Goal: Task Accomplishment & Management: Manage account settings

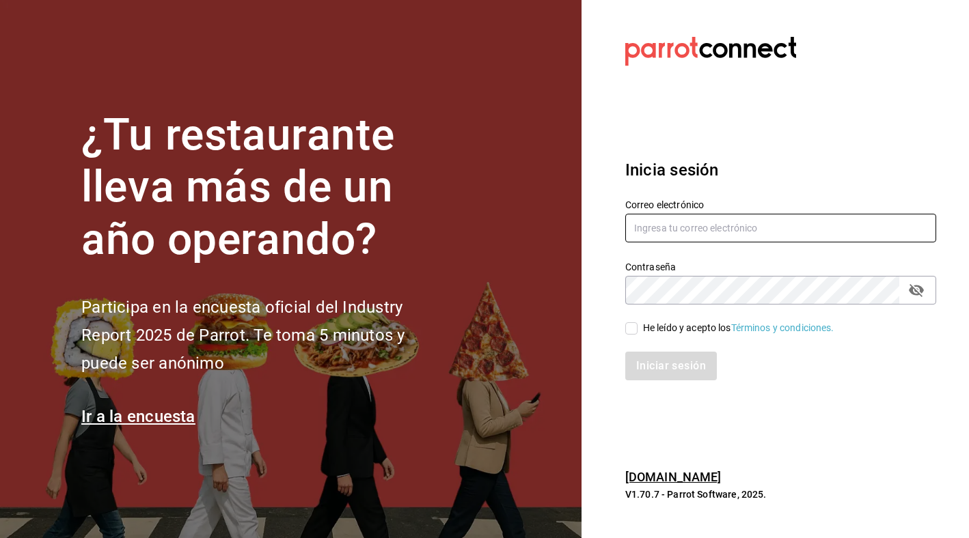
click at [773, 235] on input "text" at bounding box center [780, 228] width 311 height 29
type input "[EMAIL_ADDRESS][DOMAIN_NAME]"
click at [917, 281] on button "passwordField" at bounding box center [915, 290] width 23 height 23
click at [671, 322] on div "He leído y acepto los Términos y condiciones." at bounding box center [738, 328] width 191 height 14
click at [637, 322] on input "He leído y acepto los Términos y condiciones." at bounding box center [631, 328] width 12 height 12
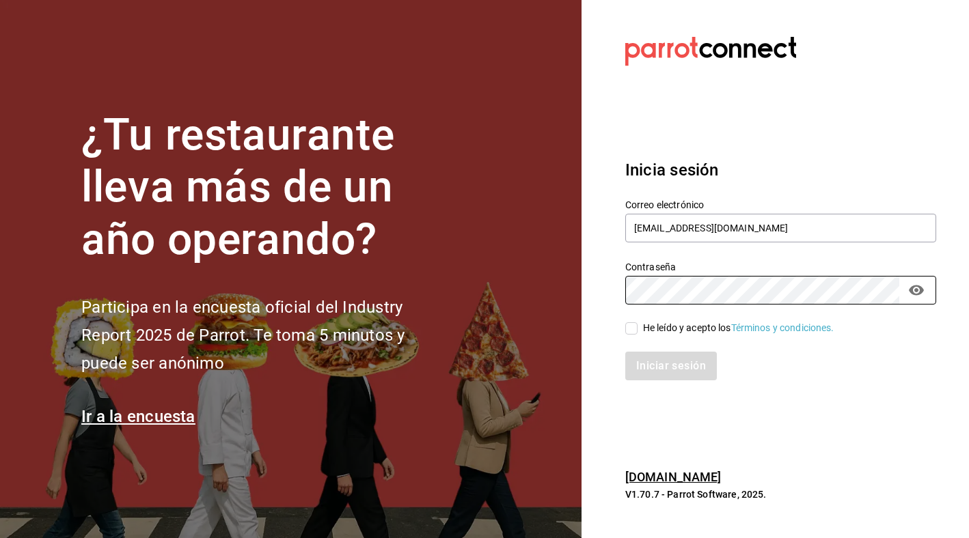
checkbox input "true"
click at [670, 377] on button "Iniciar sesión" at bounding box center [671, 366] width 93 height 29
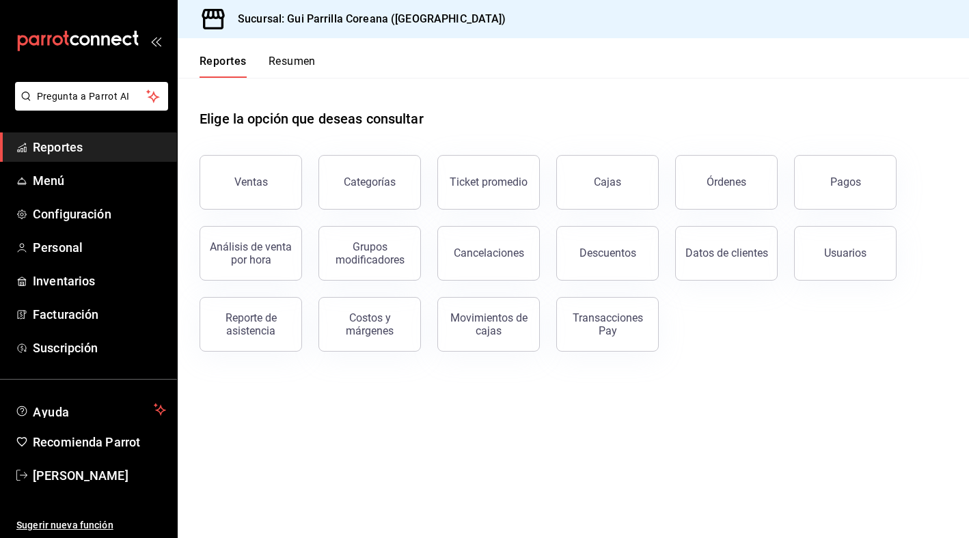
click at [381, 432] on main "Elige la opción que deseas consultar Ventas Categorías Ticket promedio Cajas Ór…" at bounding box center [573, 308] width 791 height 460
click at [82, 172] on span "Menú" at bounding box center [99, 180] width 133 height 18
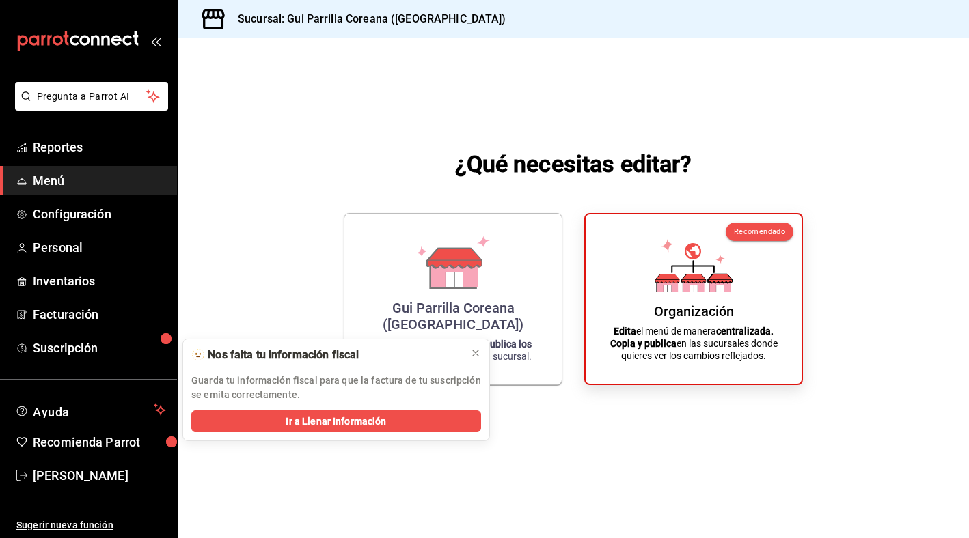
click at [47, 180] on span "Menú" at bounding box center [99, 180] width 133 height 18
click at [57, 145] on span "Reportes" at bounding box center [99, 147] width 133 height 18
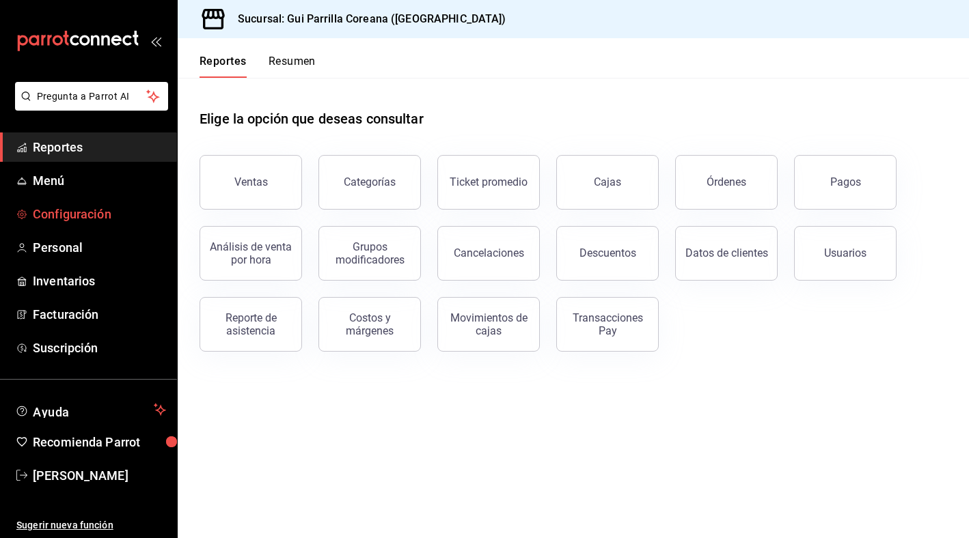
click at [92, 207] on span "Configuración" at bounding box center [99, 214] width 133 height 18
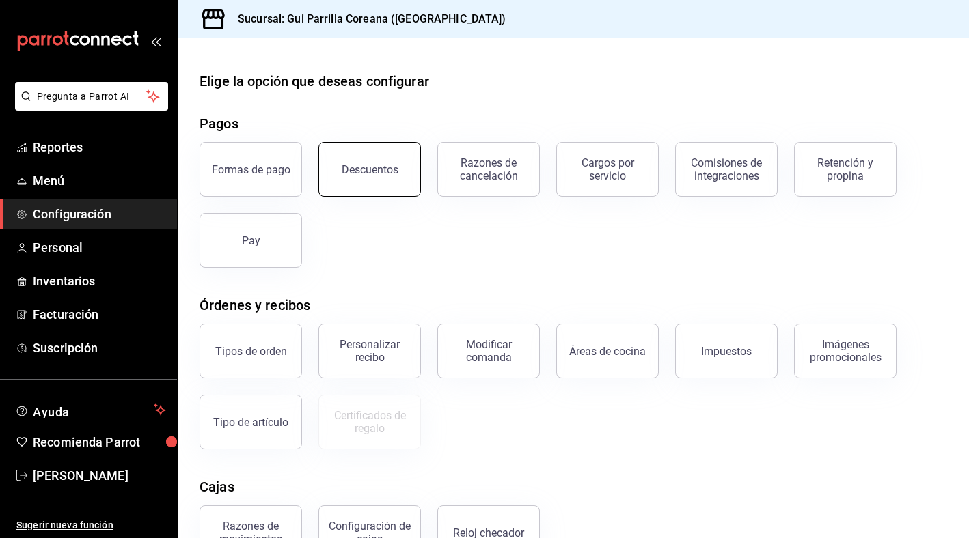
click at [366, 163] on div "Descuentos" at bounding box center [370, 169] width 57 height 13
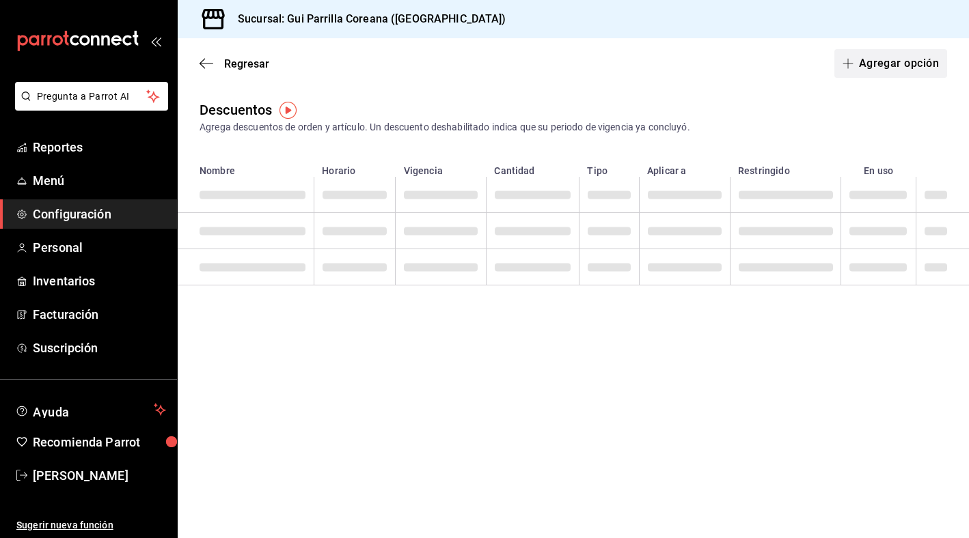
click at [888, 58] on button "Agregar opción" at bounding box center [890, 63] width 113 height 29
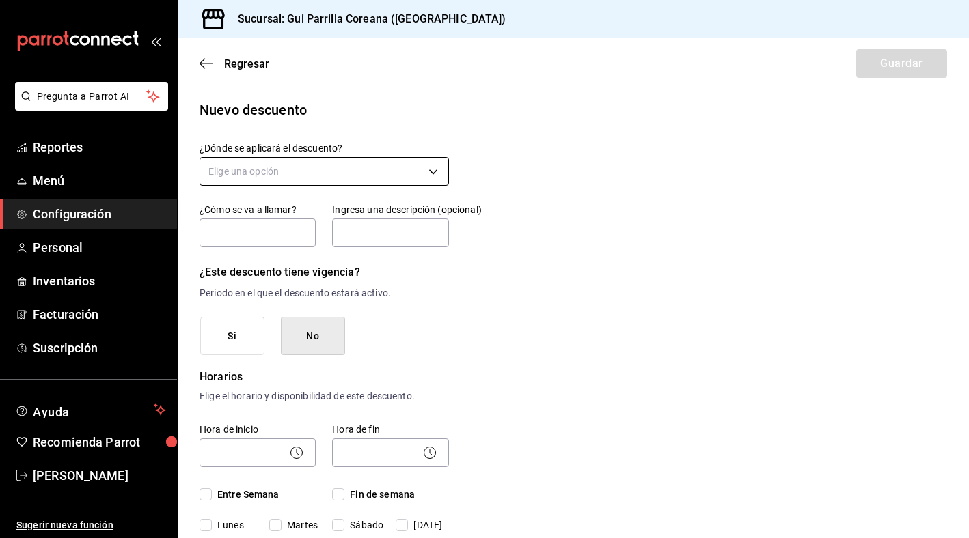
click at [300, 161] on body "Pregunta a Parrot AI Reportes Menú Configuración Personal Inventarios Facturaci…" at bounding box center [484, 269] width 969 height 538
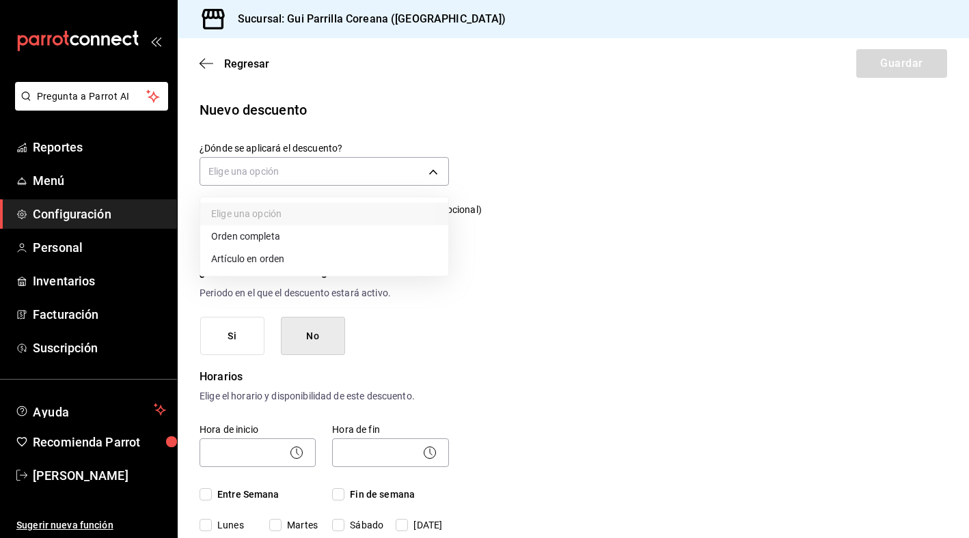
click at [279, 245] on li "Orden completa" at bounding box center [324, 236] width 248 height 23
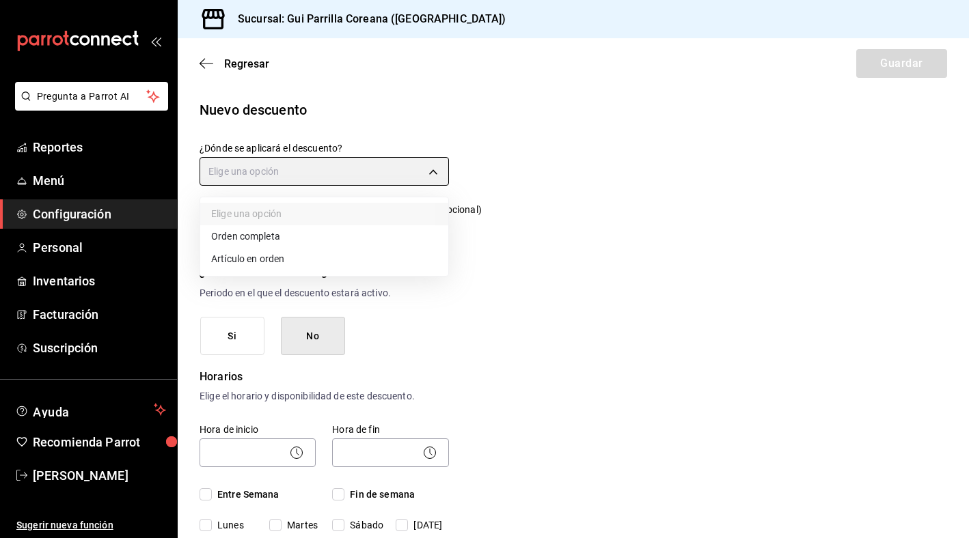
type input "ORDER"
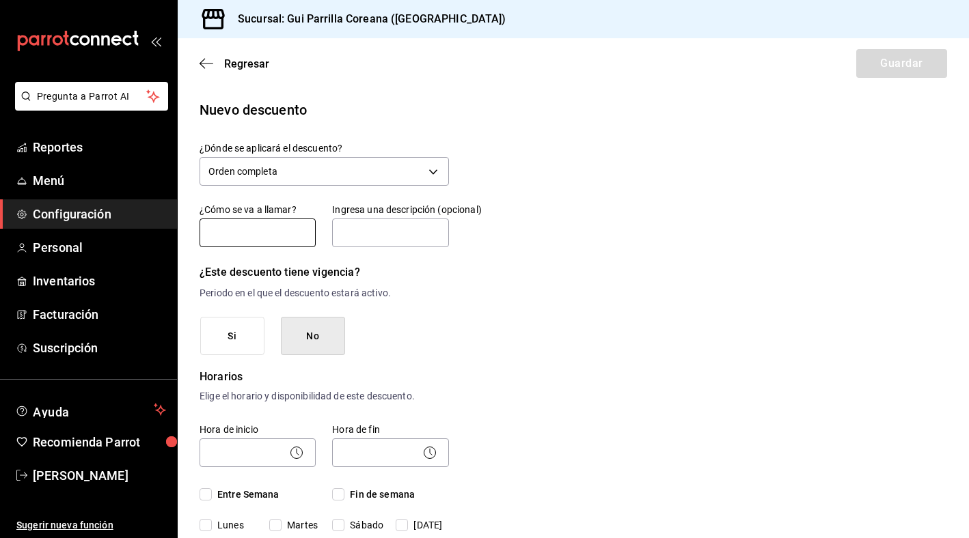
click at [258, 237] on input "text" at bounding box center [257, 233] width 116 height 29
type input "Fiesta 10"
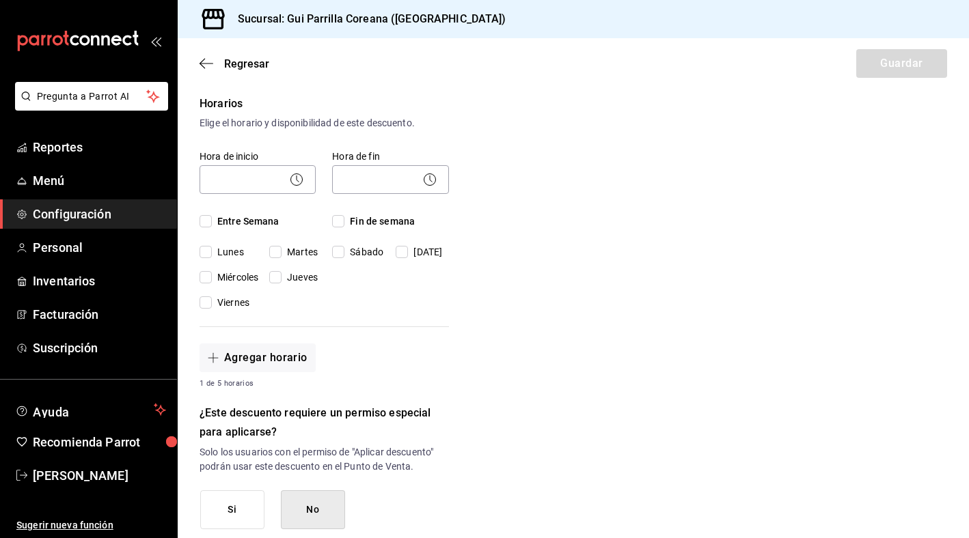
scroll to position [270, 0]
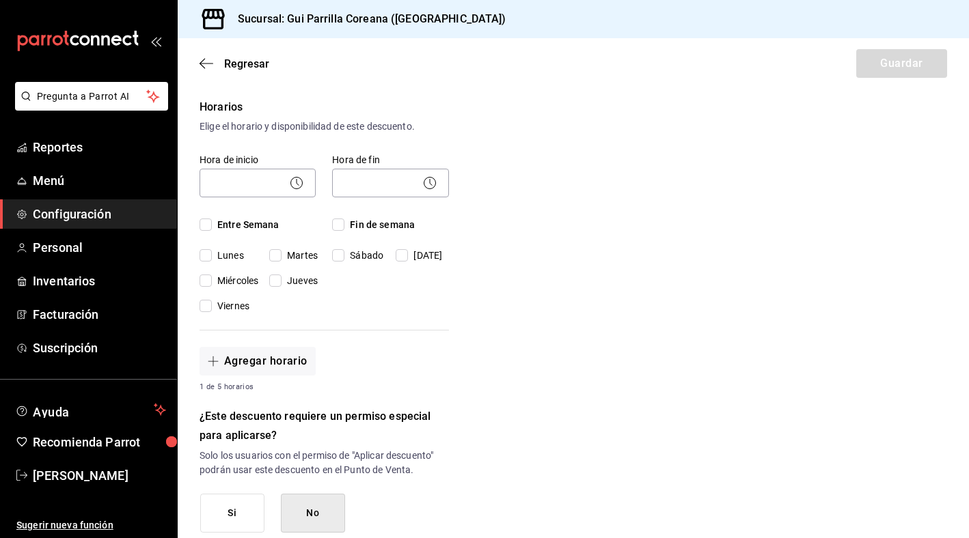
click at [206, 225] on input "Entre Semana" at bounding box center [205, 225] width 12 height 12
checkbox input "true"
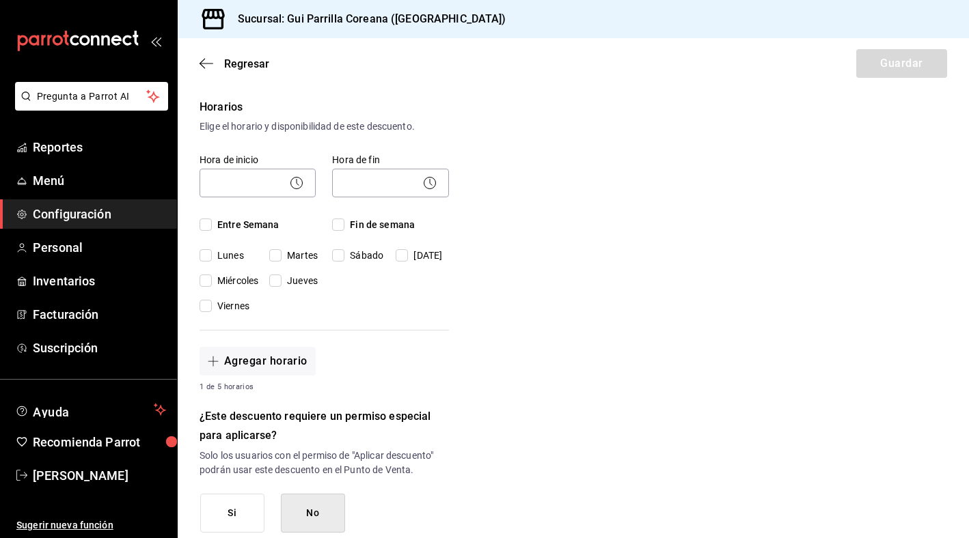
checkbox input "true"
click at [351, 223] on span "Fin de semana" at bounding box center [379, 225] width 70 height 14
click at [344, 223] on input "Fin de semana" at bounding box center [338, 225] width 12 height 12
checkbox input "true"
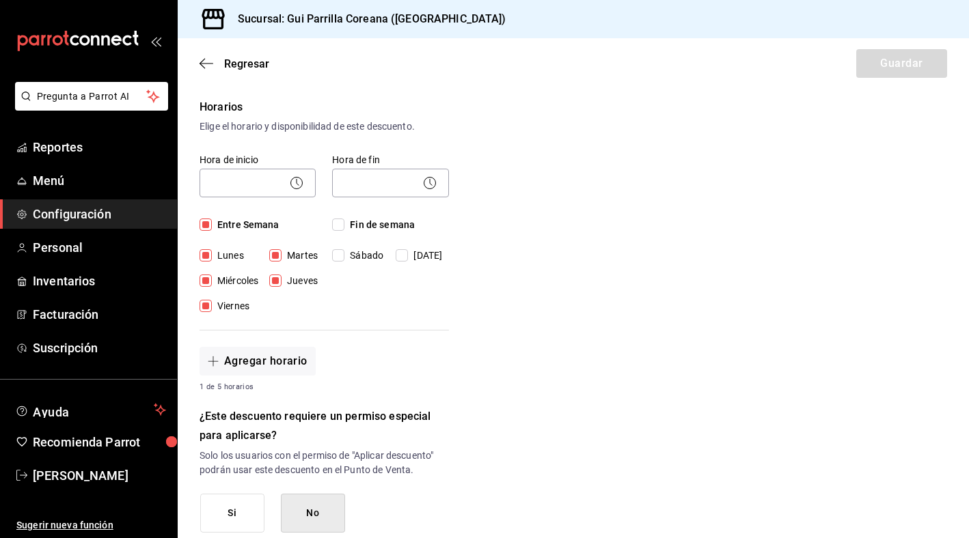
checkbox input "true"
click at [274, 171] on body "Pregunta a Parrot AI Reportes Menú Configuración Personal Inventarios Facturaci…" at bounding box center [484, 269] width 969 height 538
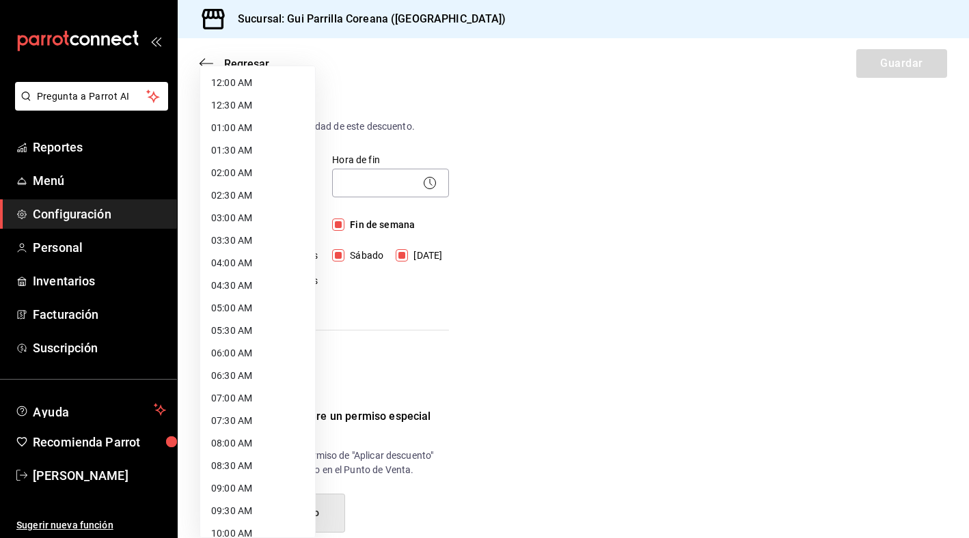
click at [250, 147] on li "01:30 AM" at bounding box center [257, 150] width 115 height 23
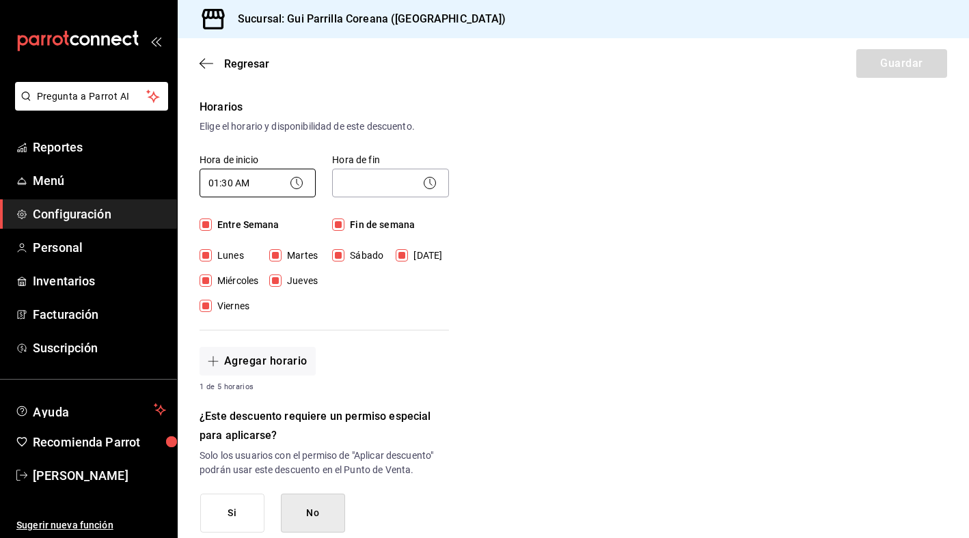
click at [264, 180] on body "Pregunta a Parrot AI Reportes Menú Configuración Personal Inventarios Facturaci…" at bounding box center [484, 269] width 969 height 538
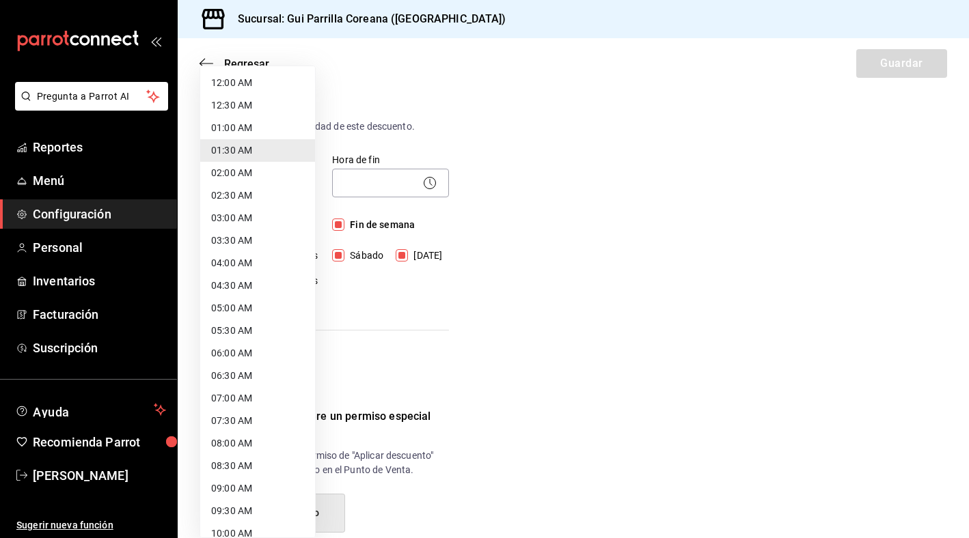
click at [263, 352] on li "06:00 AM" at bounding box center [257, 353] width 115 height 23
type input "06:00"
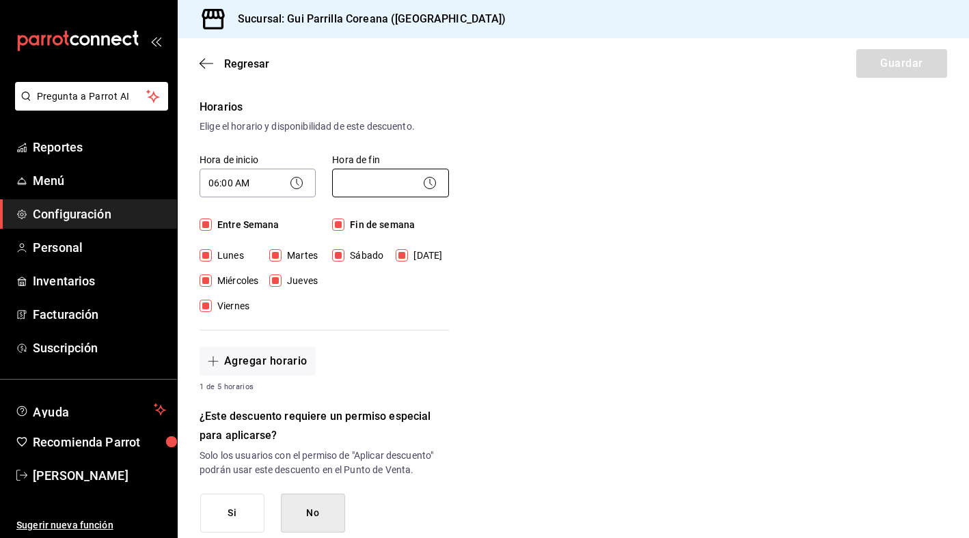
click at [376, 190] on body "Pregunta a Parrot AI Reportes Menú Configuración Personal Inventarios Facturaci…" at bounding box center [484, 269] width 969 height 538
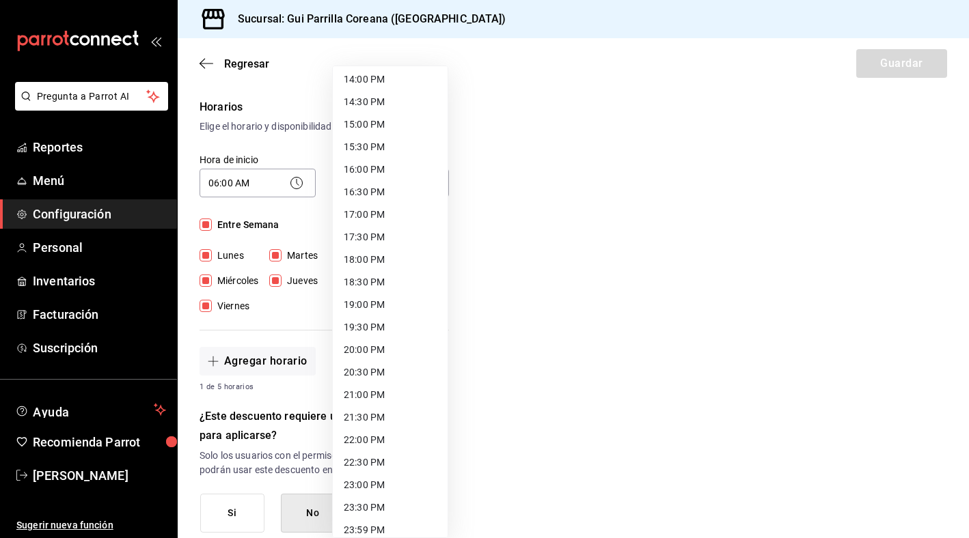
scroll to position [644, 0]
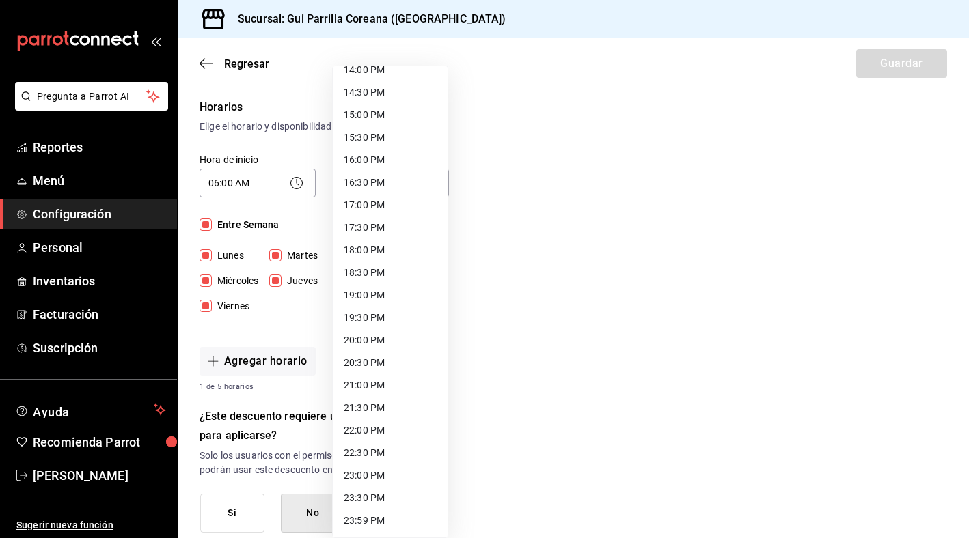
click at [376, 519] on li "23:59 PM" at bounding box center [390, 521] width 115 height 23
type input "23:59"
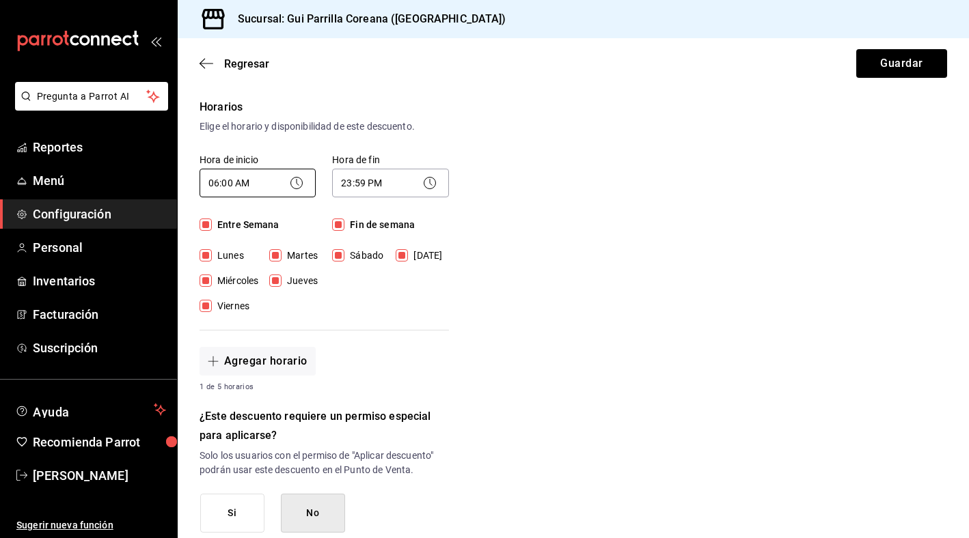
click at [261, 191] on body "Pregunta a Parrot AI Reportes Menú Configuración Personal Inventarios Facturaci…" at bounding box center [484, 269] width 969 height 538
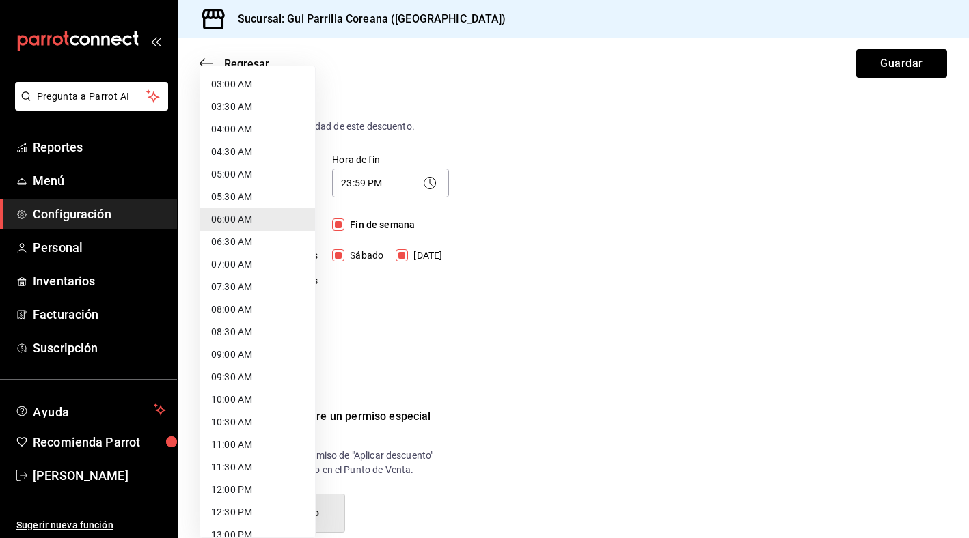
scroll to position [0, 0]
click at [269, 84] on li "12:00 AM" at bounding box center [257, 83] width 115 height 23
type input "00:00"
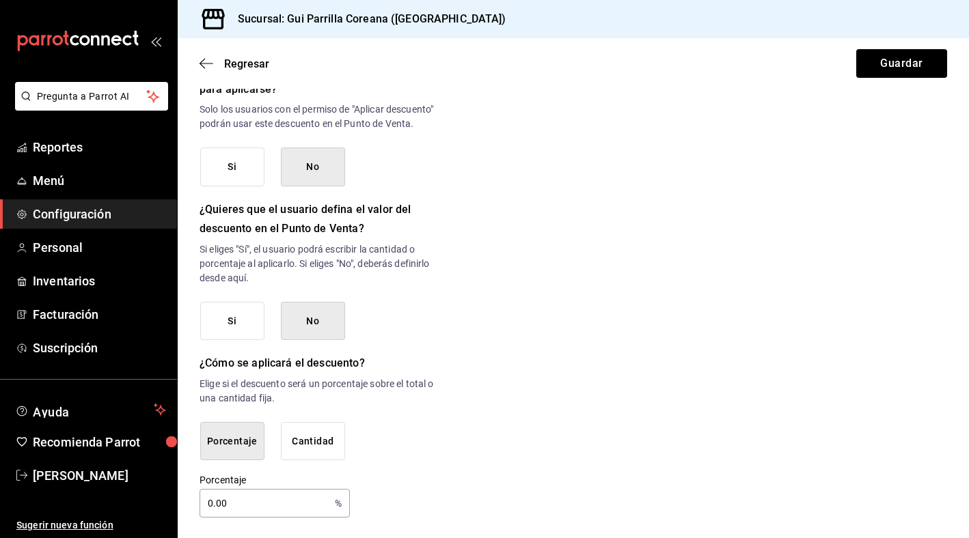
scroll to position [618, 0]
click at [303, 336] on button "No" at bounding box center [313, 320] width 64 height 39
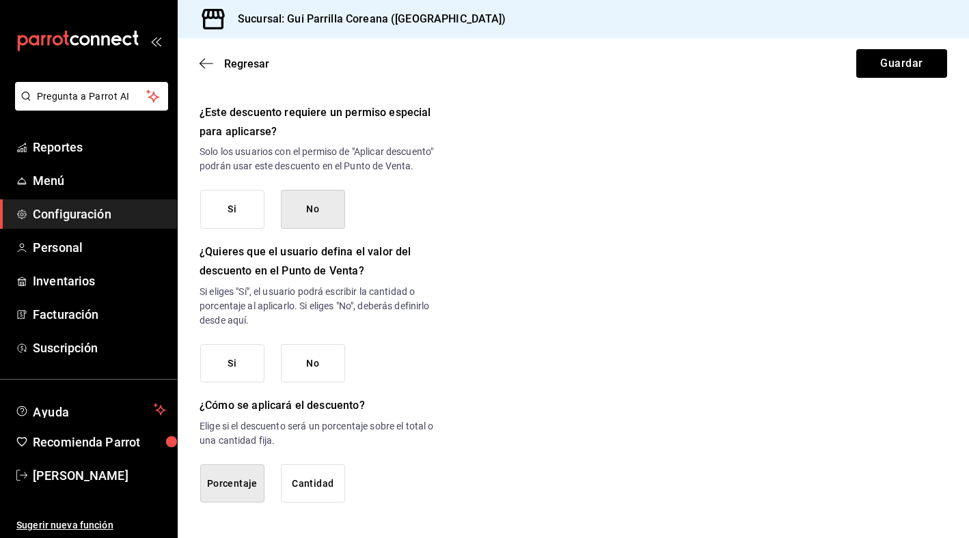
scroll to position [574, 0]
click at [318, 375] on button "No" at bounding box center [313, 363] width 64 height 39
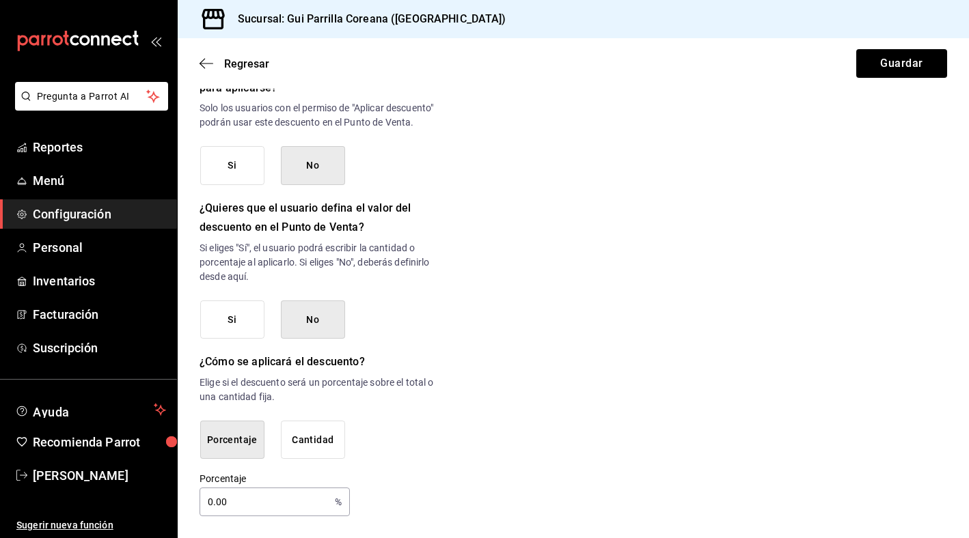
drag, startPoint x: 260, startPoint y: 499, endPoint x: 199, endPoint y: 493, distance: 61.1
click at [199, 493] on input "0.00" at bounding box center [264, 501] width 130 height 27
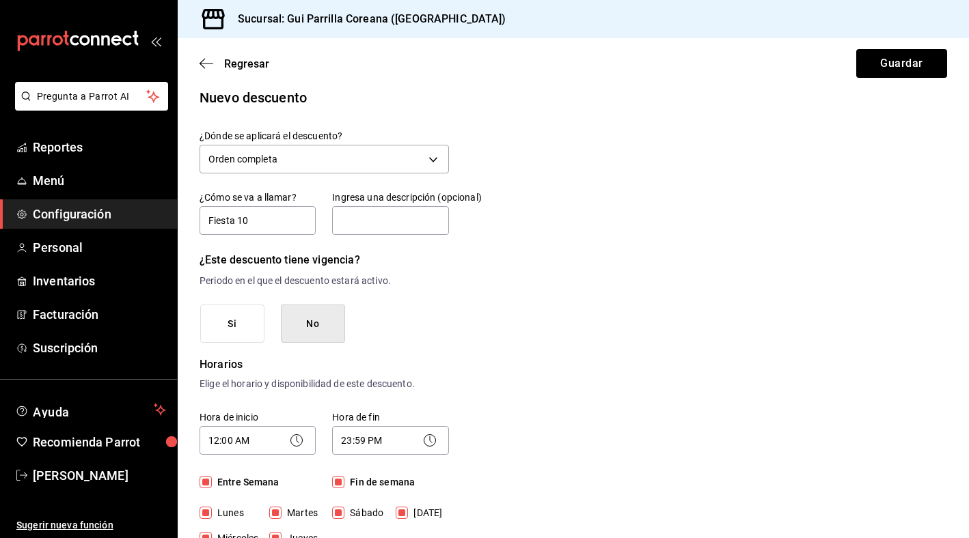
scroll to position [0, 0]
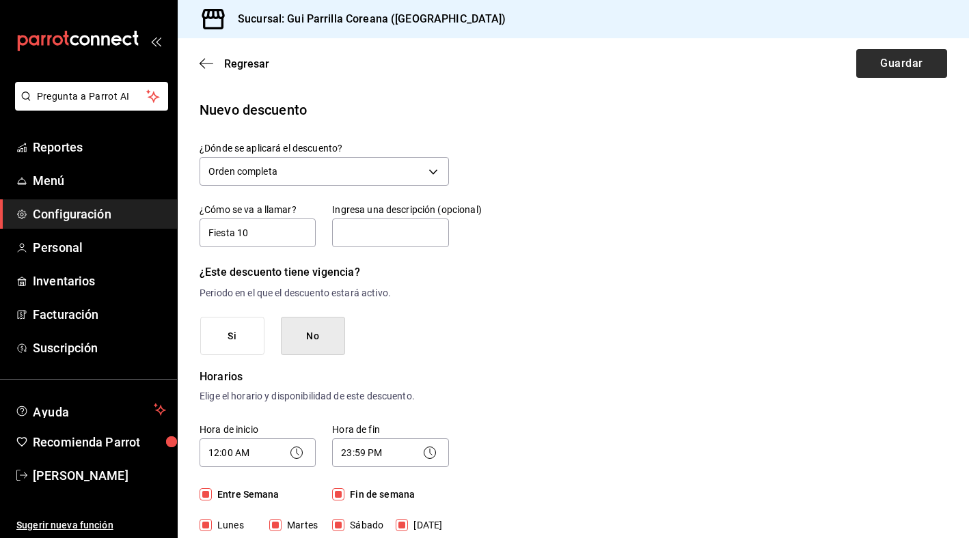
type input "10"
click at [926, 66] on button "Guardar" at bounding box center [901, 63] width 91 height 29
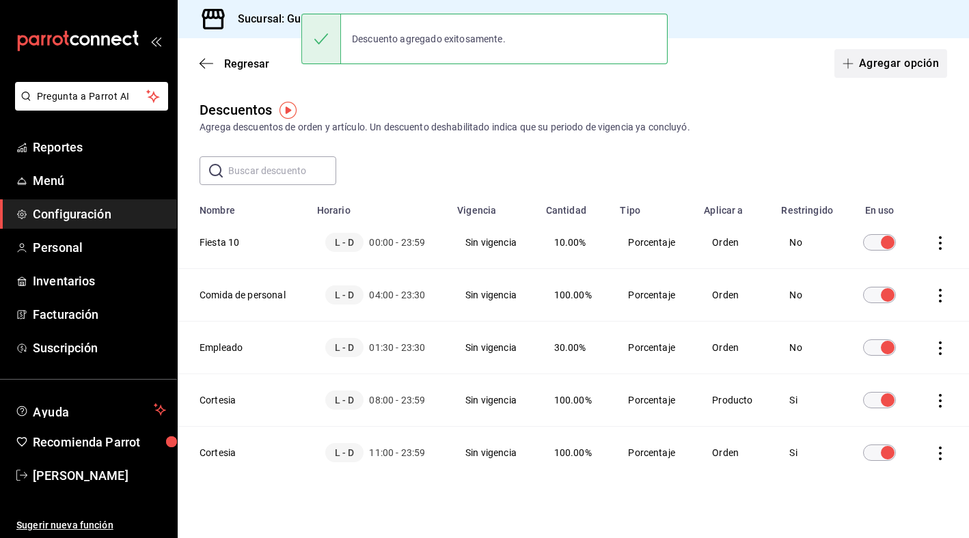
click at [878, 66] on button "Agregar opción" at bounding box center [890, 63] width 113 height 29
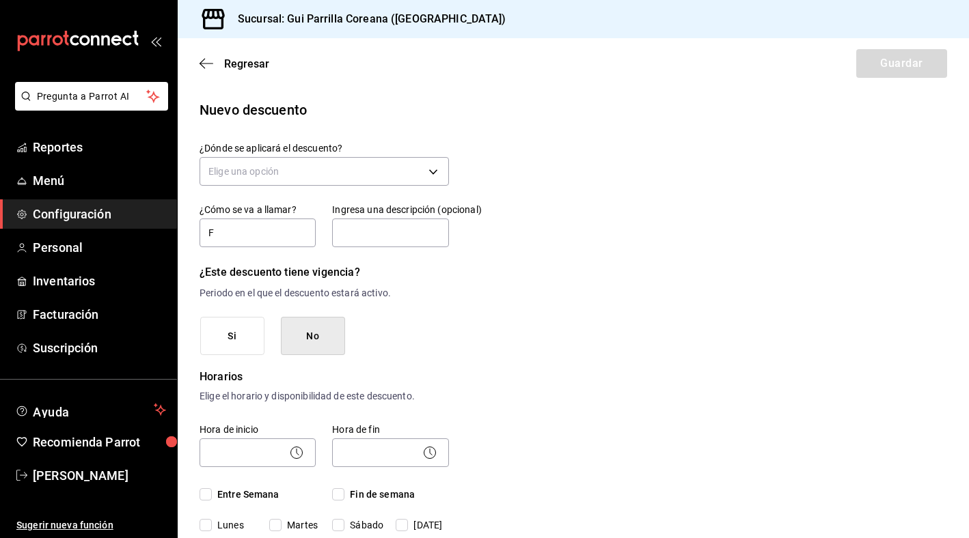
type input "Fiesta 10"
click at [205, 493] on input "Entre Semana" at bounding box center [205, 494] width 12 height 12
checkbox input "true"
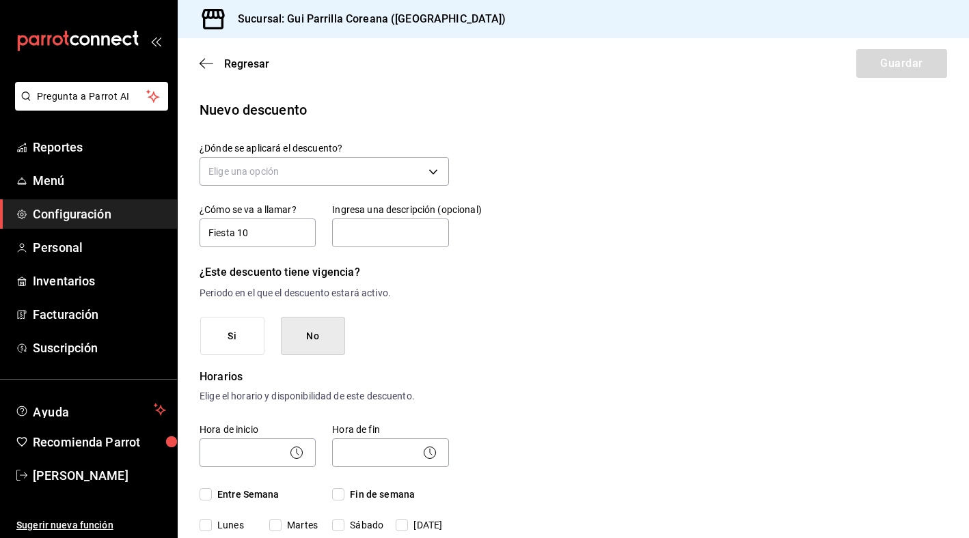
checkbox input "true"
click at [360, 493] on span "Fin de semana" at bounding box center [379, 495] width 70 height 14
click at [344, 493] on input "Fin de semana" at bounding box center [338, 494] width 12 height 12
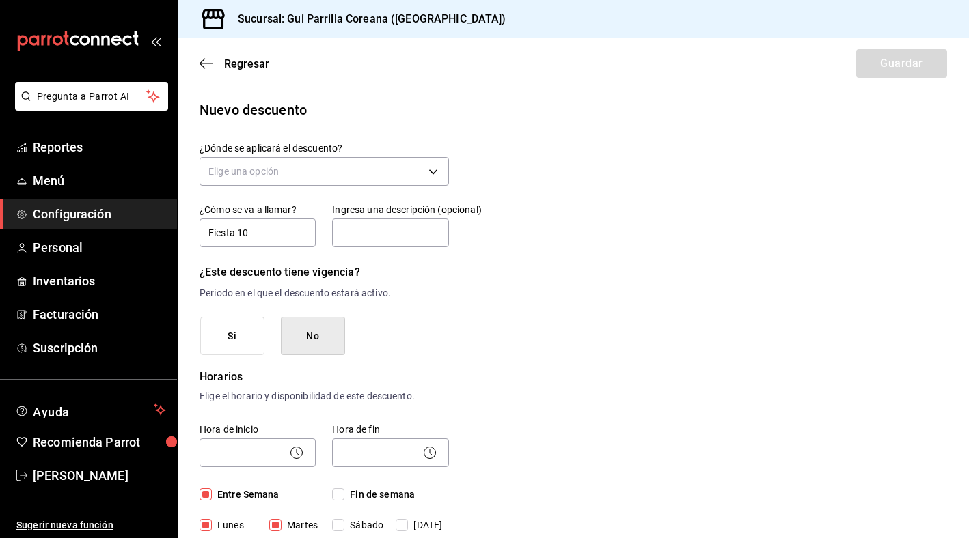
checkbox input "true"
click at [248, 439] on body "Pregunta a Parrot AI Reportes Menú Configuración Personal Inventarios Facturaci…" at bounding box center [484, 269] width 969 height 538
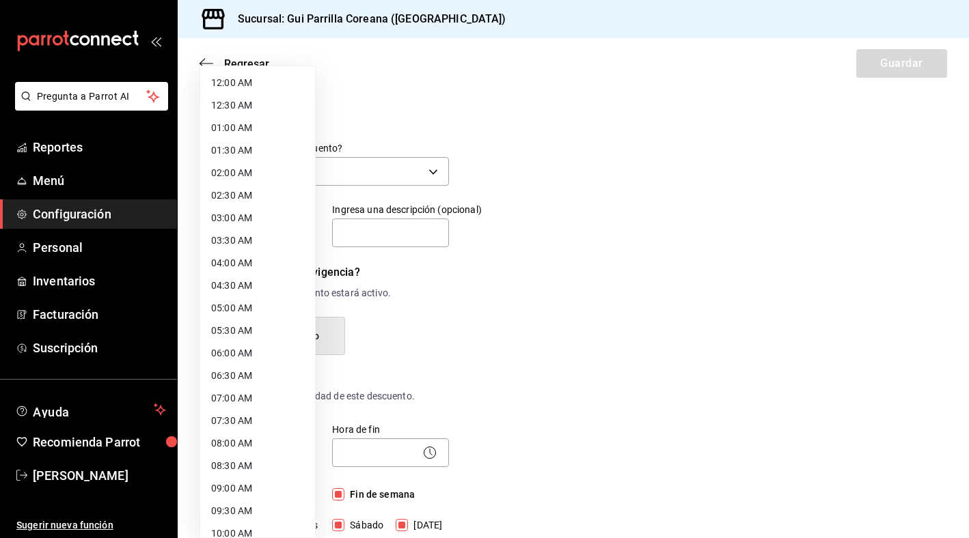
click at [260, 87] on li "12:00 AM" at bounding box center [257, 83] width 115 height 23
type input "00:00"
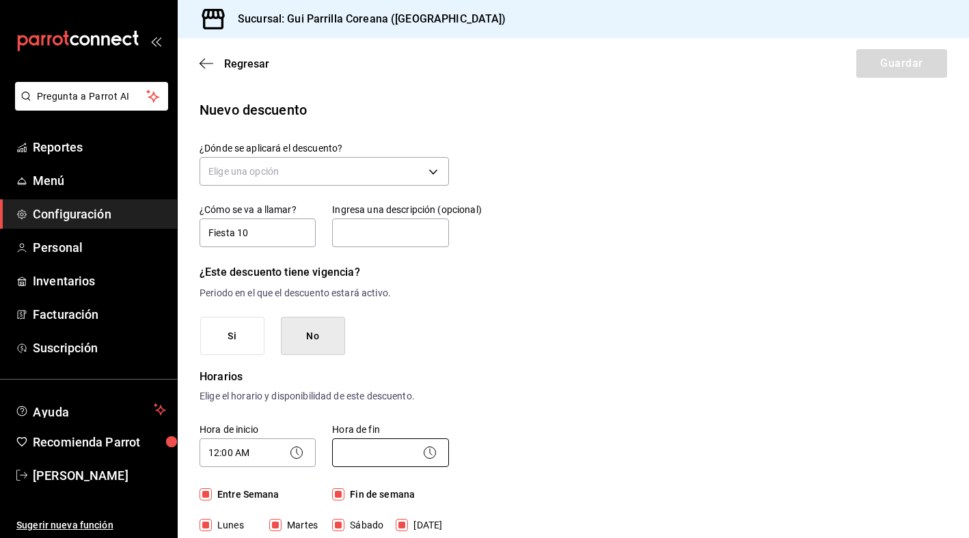
click at [404, 460] on body "Pregunta a Parrot AI Reportes Menú Configuración Personal Inventarios Facturaci…" at bounding box center [484, 269] width 969 height 538
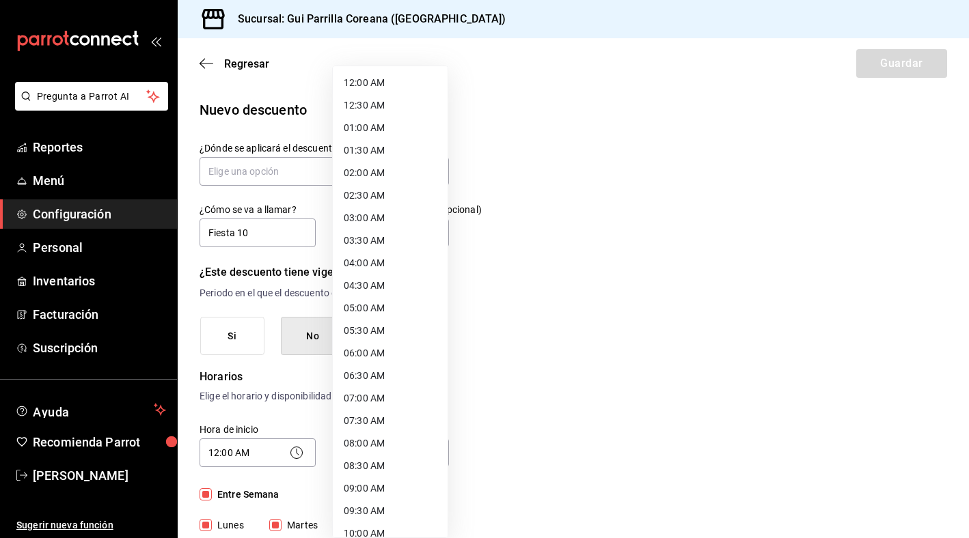
click at [378, 81] on li "12:00 AM" at bounding box center [390, 83] width 115 height 23
type input "00:00"
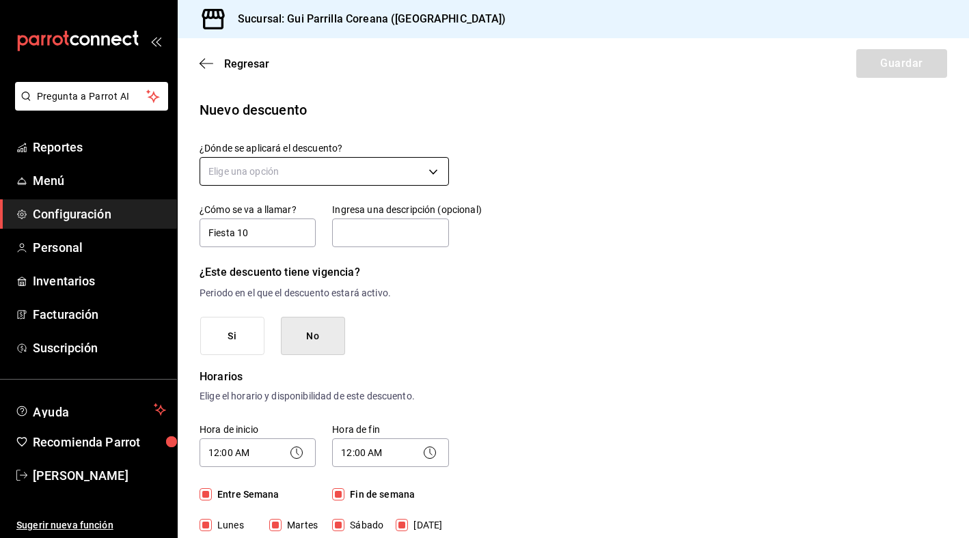
click at [309, 165] on body "Pregunta a Parrot AI Reportes Menú Configuración Personal Inventarios Facturaci…" at bounding box center [484, 269] width 969 height 538
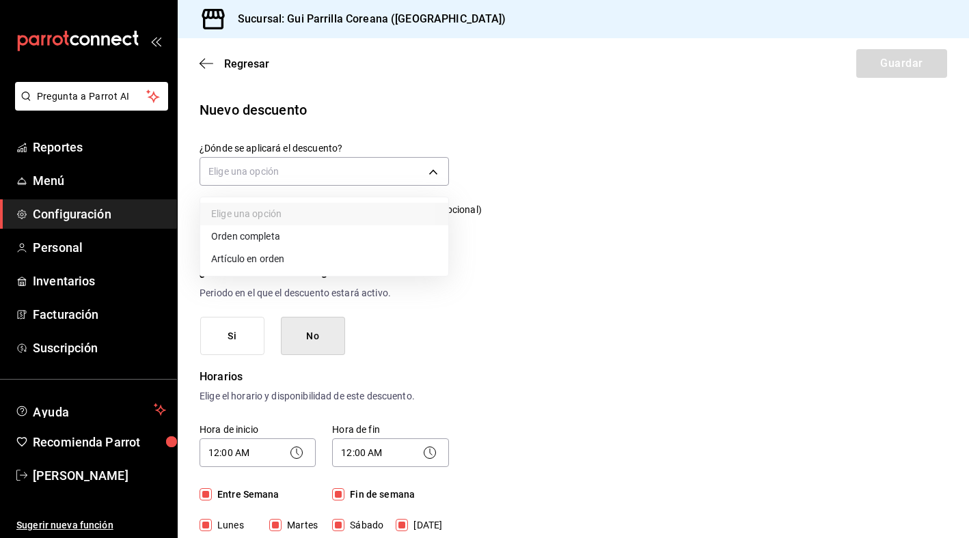
click at [281, 257] on li "Artículo en orden" at bounding box center [324, 259] width 248 height 23
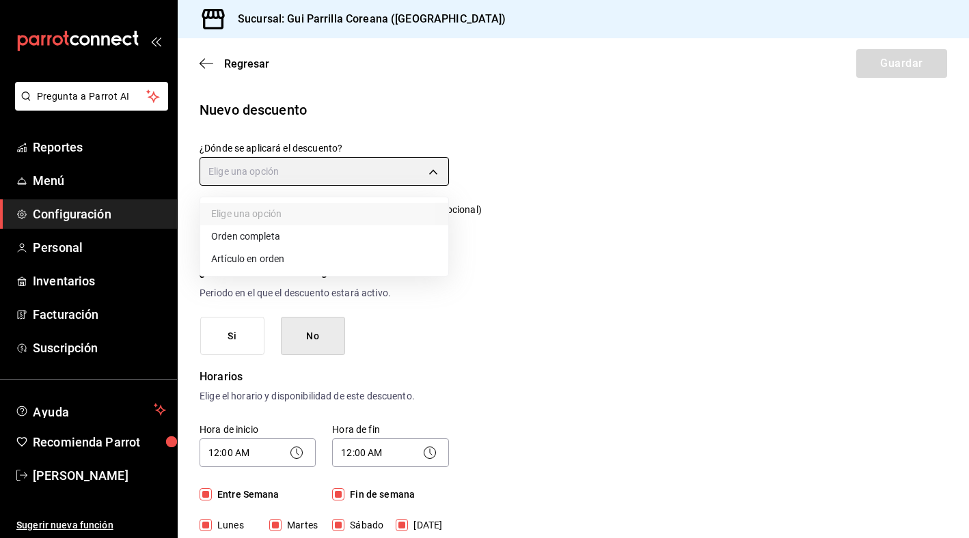
type input "ORDER_ITEM"
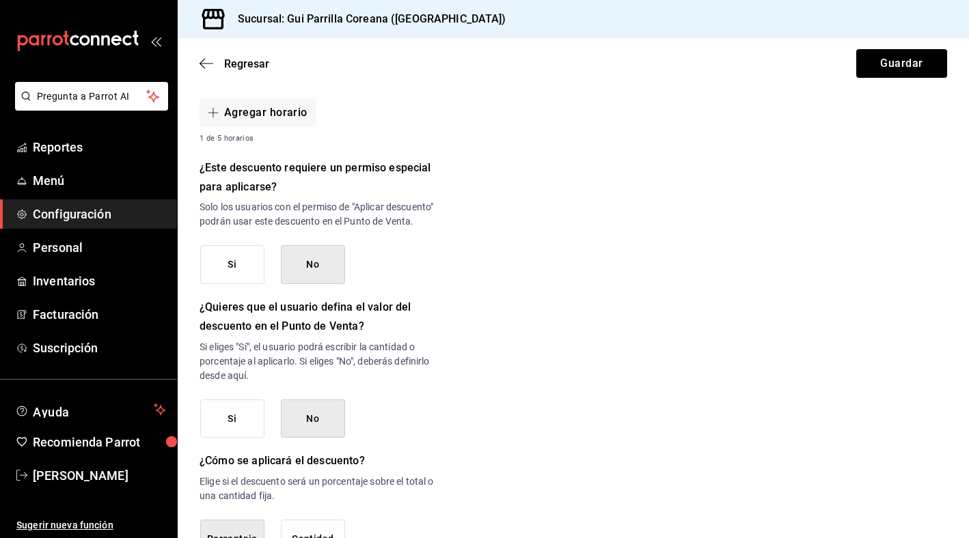
scroll to position [618, 0]
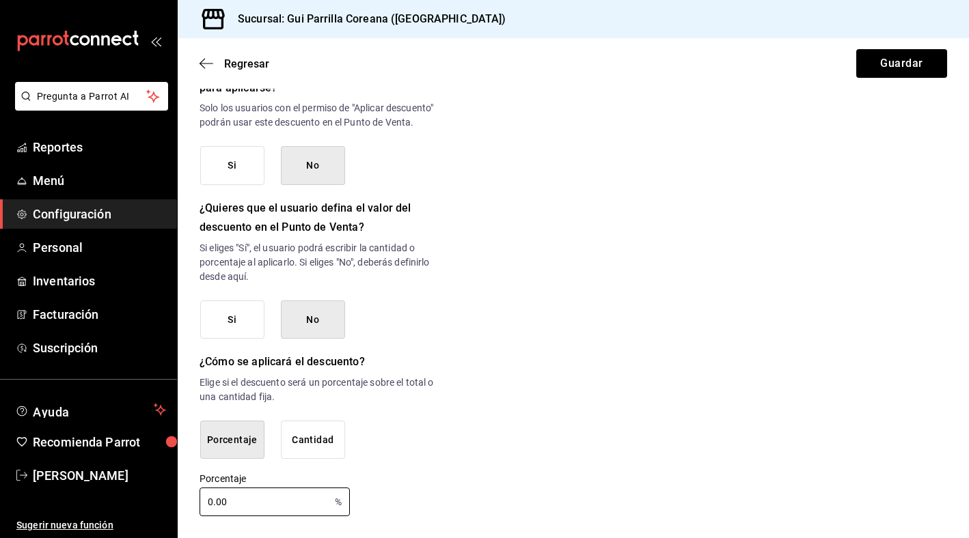
drag, startPoint x: 237, startPoint y: 509, endPoint x: 189, endPoint y: 505, distance: 47.9
type input "10"
click at [893, 71] on button "Guardar" at bounding box center [901, 63] width 91 height 29
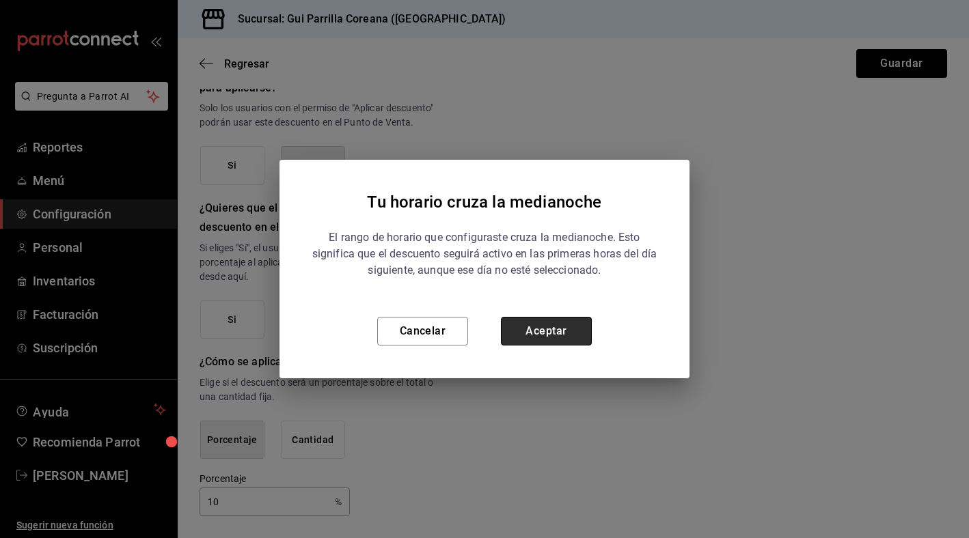
click at [549, 329] on button "Aceptar" at bounding box center [546, 331] width 91 height 29
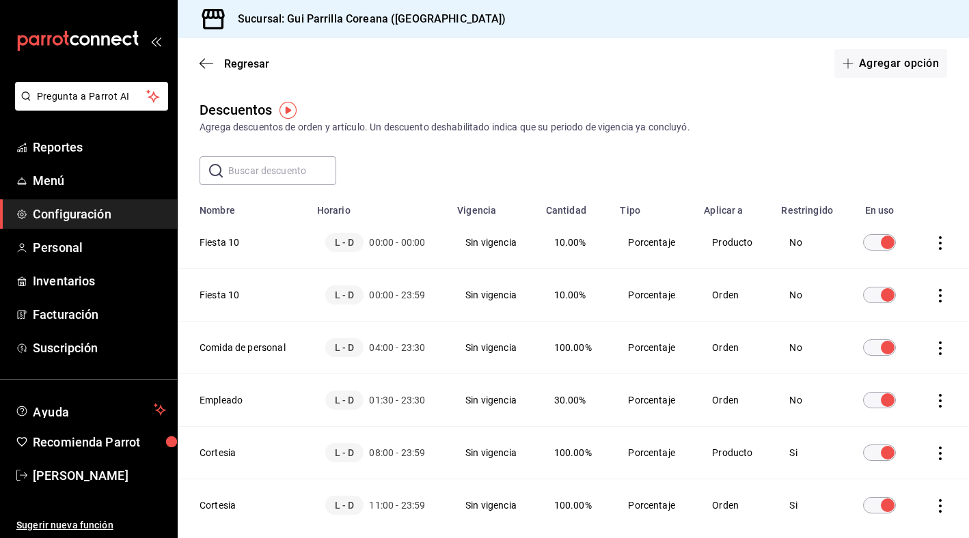
click at [941, 245] on icon "actions" at bounding box center [940, 243] width 14 height 14
click at [906, 260] on span "Eliminar" at bounding box center [890, 262] width 35 height 11
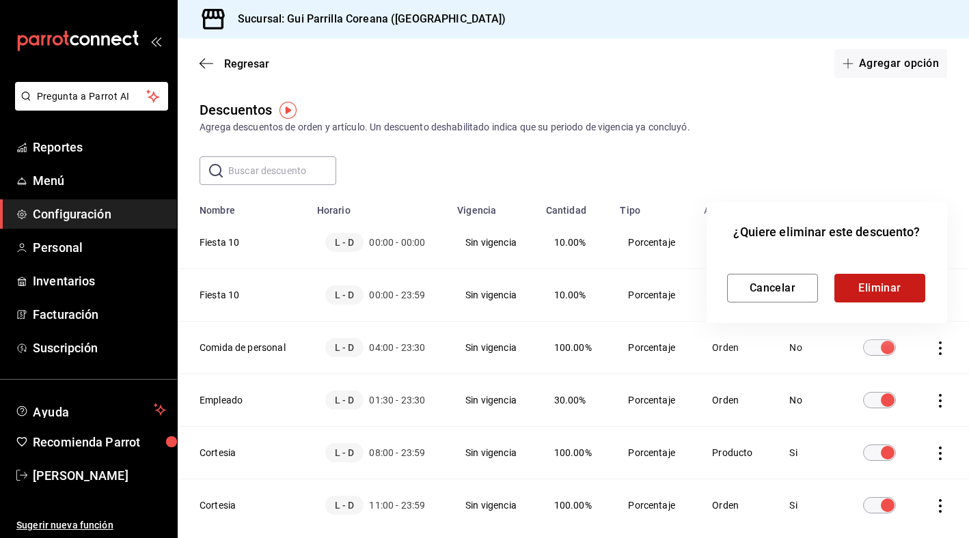
click at [870, 286] on button "Eliminar" at bounding box center [879, 288] width 91 height 29
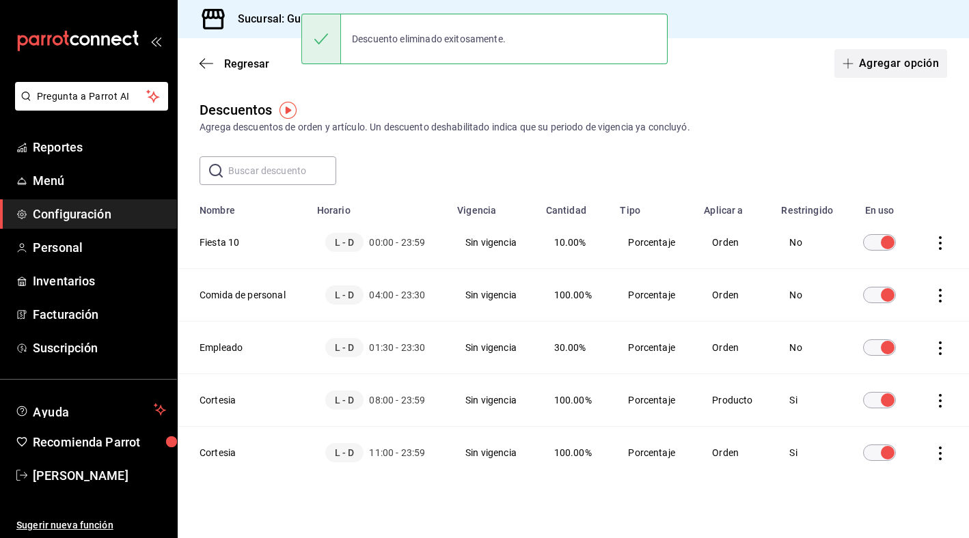
click at [902, 67] on button "Agregar opción" at bounding box center [890, 63] width 113 height 29
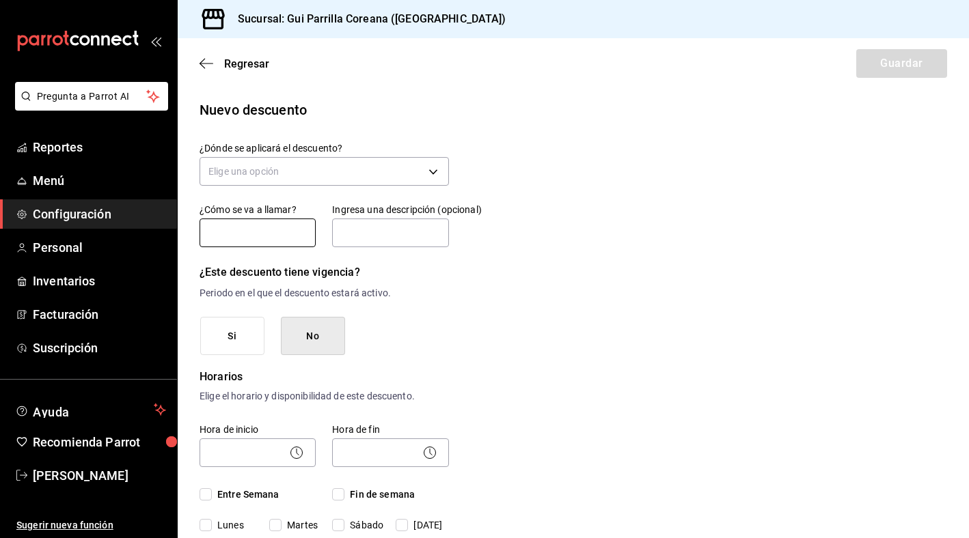
click at [264, 230] on input "text" at bounding box center [257, 233] width 116 height 29
type input "Fiesta 10"
click at [232, 501] on span "Entre Semana" at bounding box center [246, 495] width 68 height 14
click at [212, 501] on input "Entre Semana" at bounding box center [205, 494] width 12 height 12
checkbox input "true"
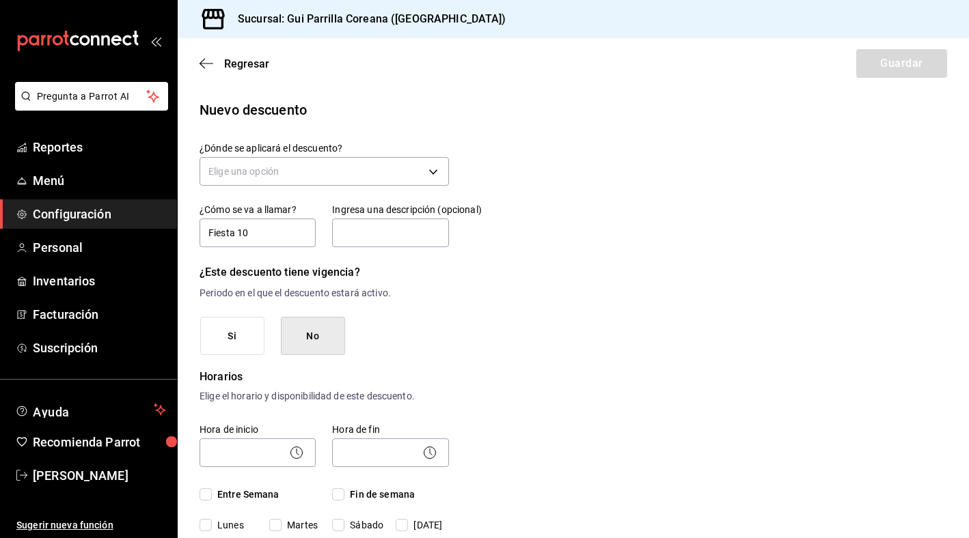
checkbox input "true"
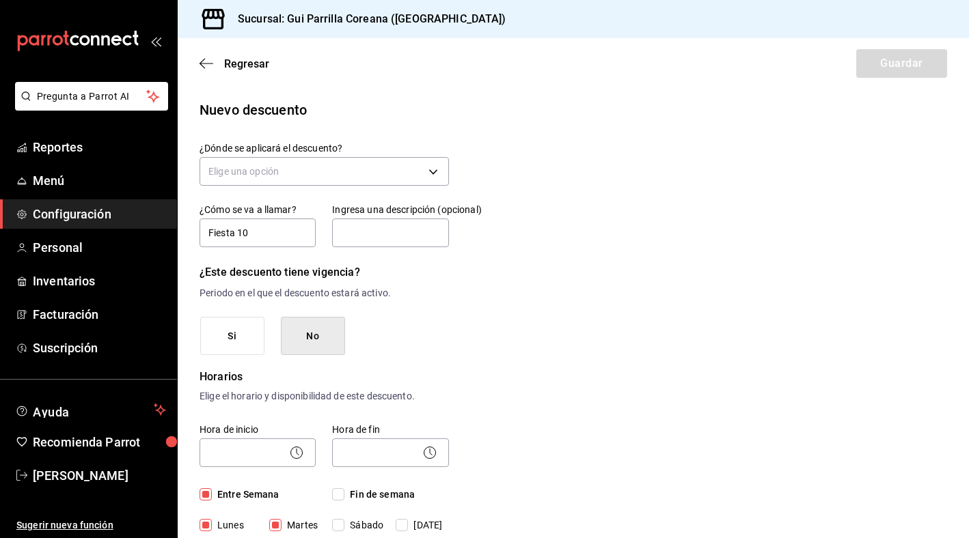
click at [359, 493] on span "Fin de semana" at bounding box center [379, 495] width 70 height 14
click at [344, 493] on input "Fin de semana" at bounding box center [338, 494] width 12 height 12
checkbox input "true"
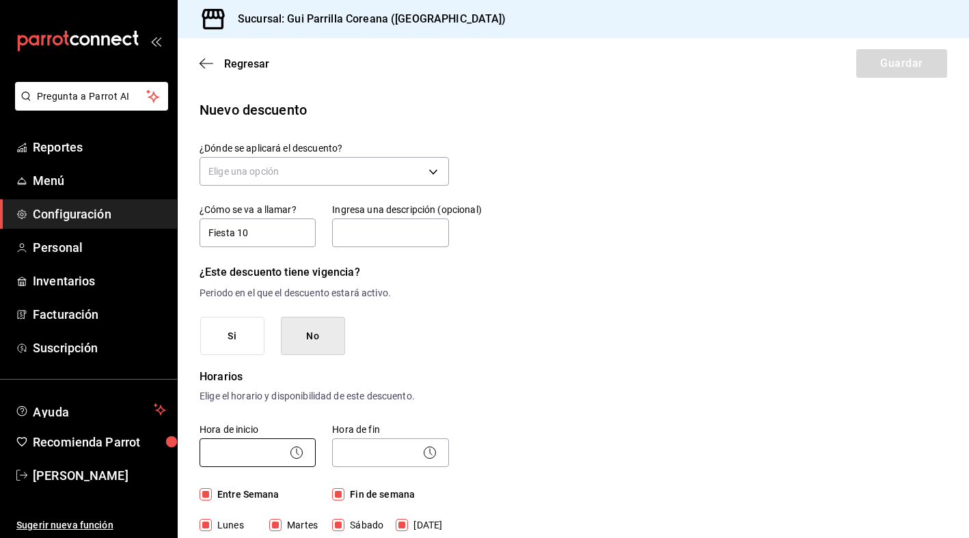
click at [241, 445] on body "Pregunta a Parrot AI Reportes Menú Configuración Personal Inventarios Facturaci…" at bounding box center [484, 269] width 969 height 538
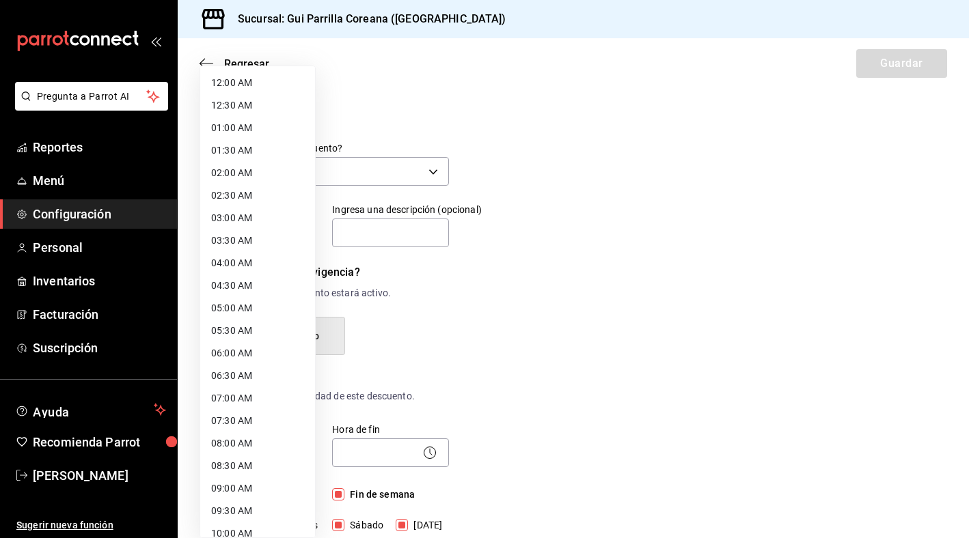
click at [253, 79] on li "12:00 AM" at bounding box center [257, 83] width 115 height 23
type input "00:00"
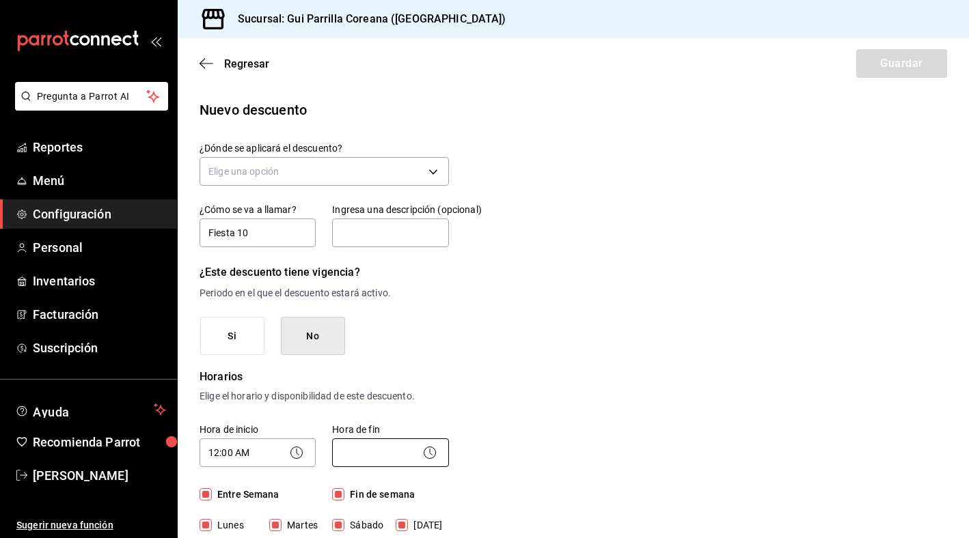
click at [372, 454] on body "Pregunta a Parrot AI Reportes Menú Configuración Personal Inventarios Facturaci…" at bounding box center [484, 269] width 969 height 538
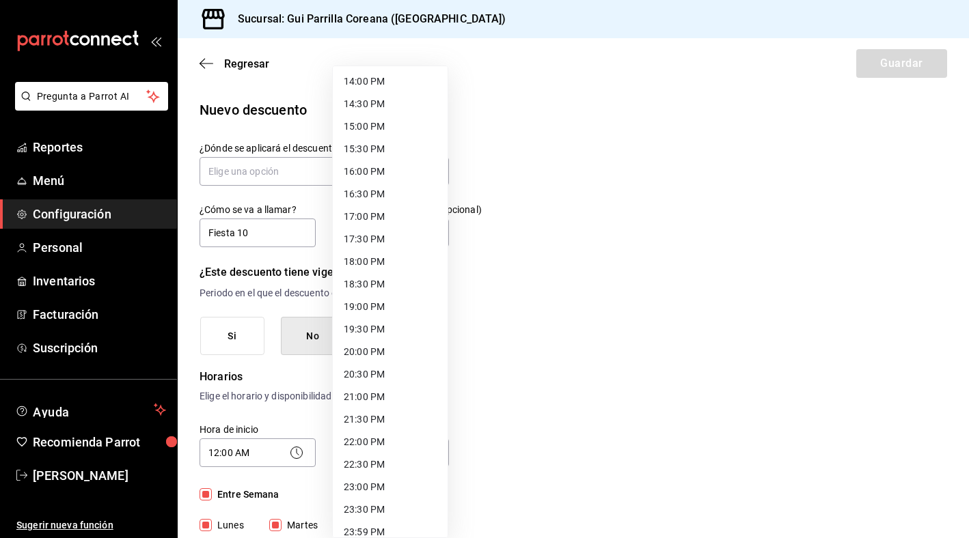
scroll to position [644, 0]
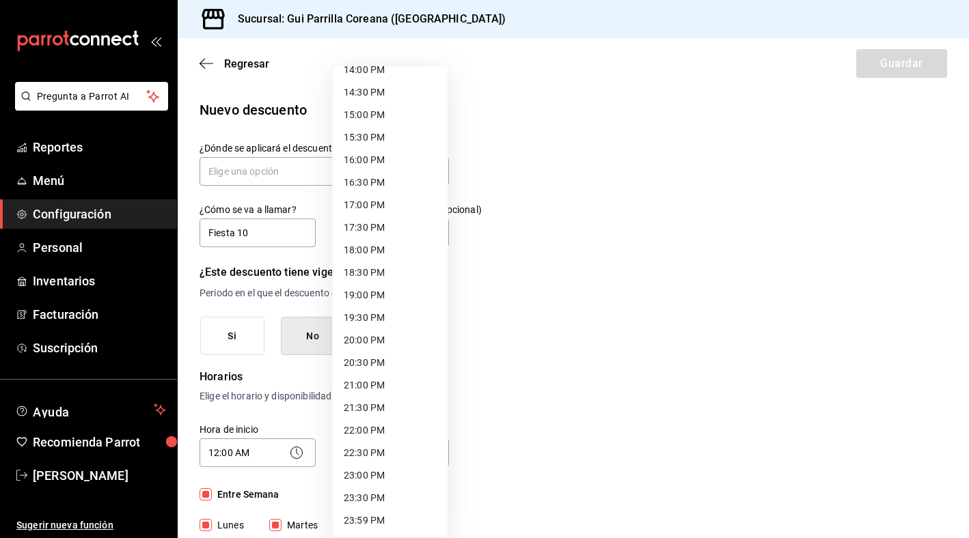
click at [369, 524] on li "23:59 PM" at bounding box center [390, 521] width 115 height 23
type input "23:59"
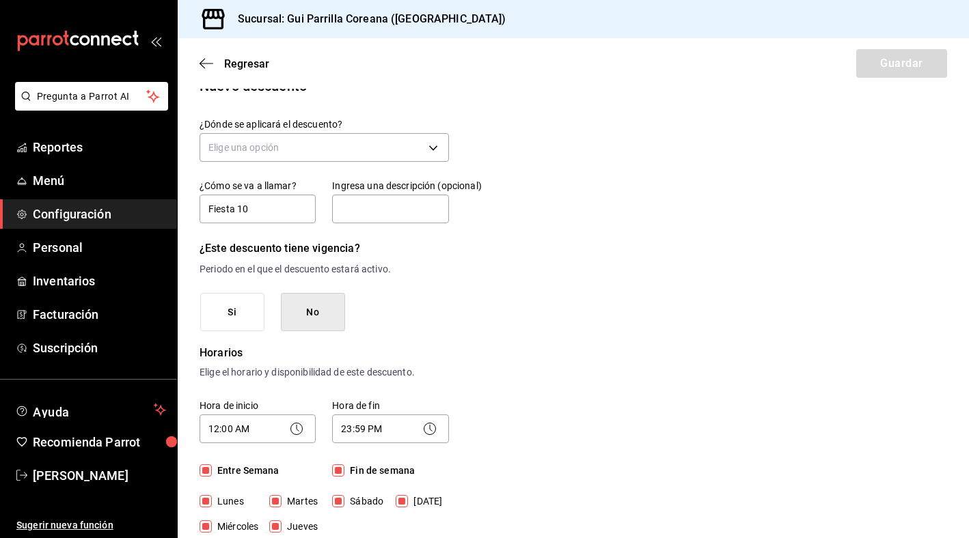
scroll to position [23, 0]
click at [255, 143] on body "Pregunta a Parrot AI Reportes Menú Configuración Personal Inventarios Facturaci…" at bounding box center [484, 269] width 969 height 538
click at [272, 242] on li "Artículo en orden" at bounding box center [324, 236] width 248 height 23
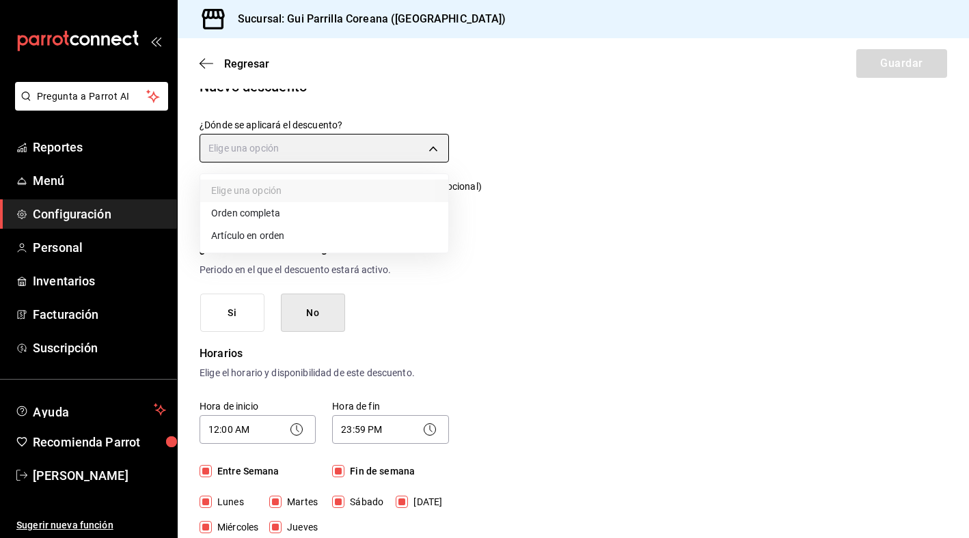
type input "ORDER_ITEM"
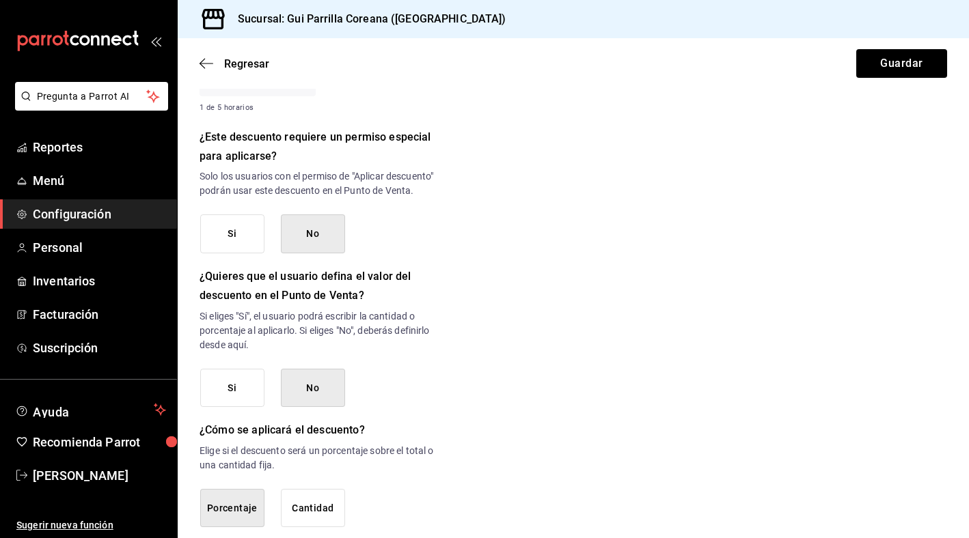
scroll to position [618, 0]
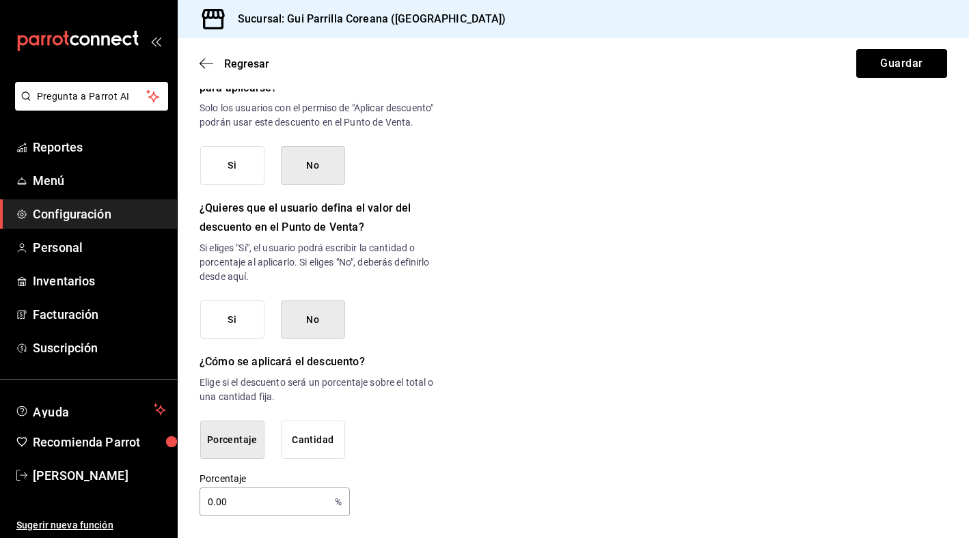
click at [246, 503] on input "0.00" at bounding box center [264, 501] width 130 height 27
type input "0"
type input "10"
click at [932, 64] on button "Guardar" at bounding box center [901, 63] width 91 height 29
